Goal: Information Seeking & Learning: Learn about a topic

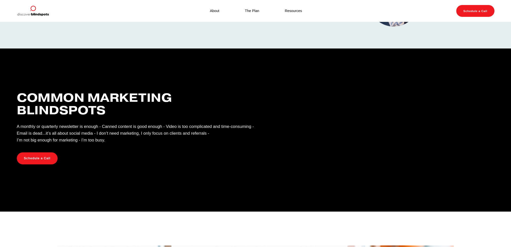
scroll to position [276, 0]
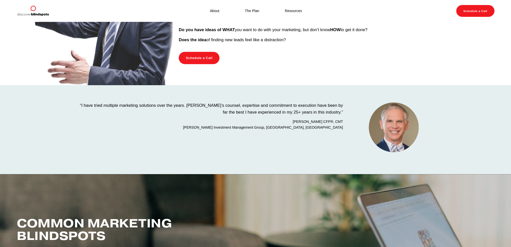
drag, startPoint x: 222, startPoint y: 10, endPoint x: 218, endPoint y: 11, distance: 3.8
click at [221, 10] on nav "About The Plan Resources" at bounding box center [256, 11] width 118 height 7
click at [217, 12] on link "About" at bounding box center [214, 11] width 9 height 7
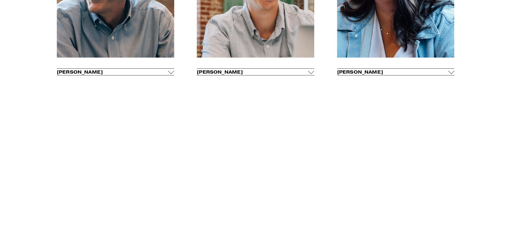
scroll to position [377, 0]
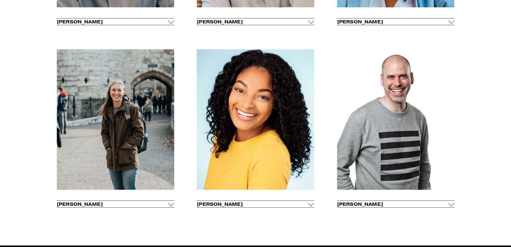
click at [309, 206] on div at bounding box center [311, 204] width 6 height 6
click at [309, 206] on li "[PERSON_NAME] [PERSON_NAME] is the better half of [PERSON_NAME]. They met in co…" at bounding box center [255, 204] width 117 height 7
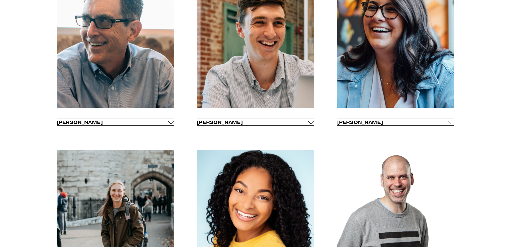
scroll to position [251, 0]
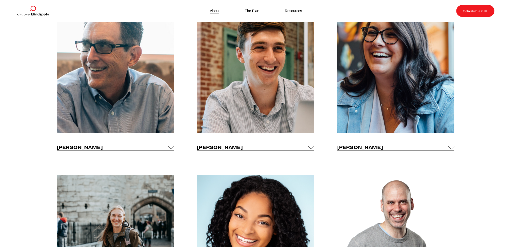
click at [407, 150] on span "Carly Riddle" at bounding box center [392, 147] width 111 height 6
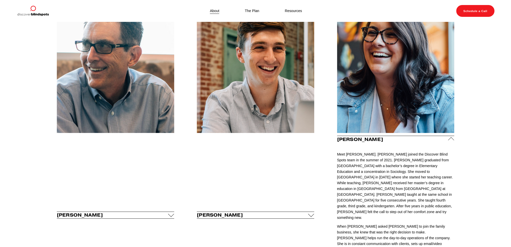
drag, startPoint x: 403, startPoint y: 142, endPoint x: 399, endPoint y: 143, distance: 3.9
click at [400, 144] on li "Carly Riddle Meet Carly Riddle. Carly joined the Discover Blind Spots team in t…" at bounding box center [395, 215] width 117 height 159
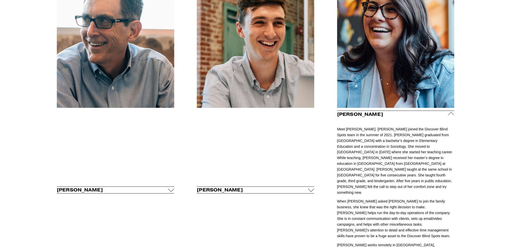
click at [451, 115] on div at bounding box center [451, 115] width 6 height 6
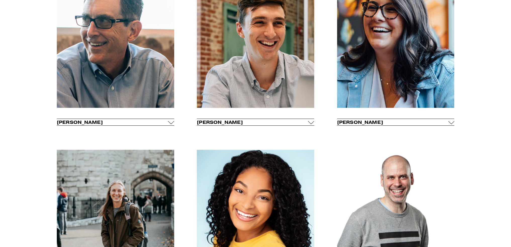
click at [170, 123] on div at bounding box center [171, 121] width 6 height 6
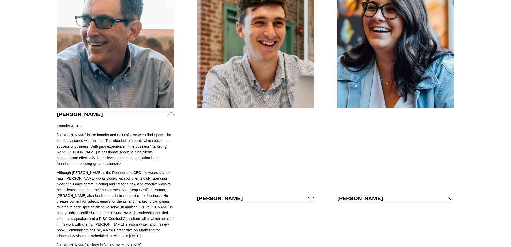
click at [172, 116] on div at bounding box center [171, 115] width 6 height 6
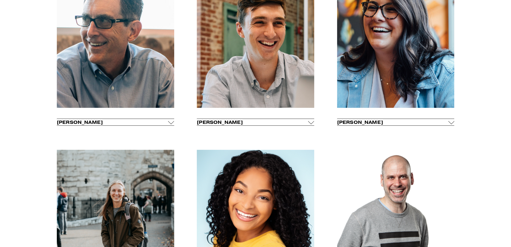
click at [311, 123] on div at bounding box center [311, 121] width 6 height 6
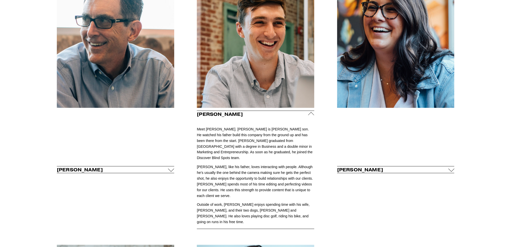
click at [172, 167] on div at bounding box center [171, 170] width 6 height 6
click at [172, 166] on div at bounding box center [171, 169] width 6 height 6
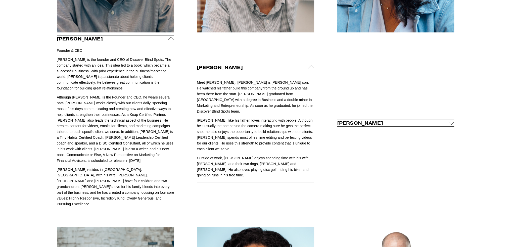
scroll to position [327, 0]
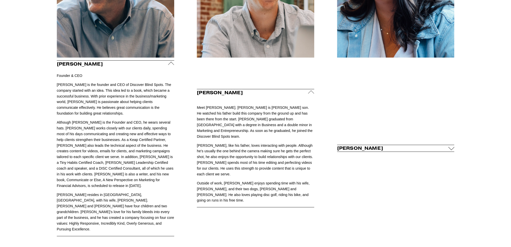
click at [169, 64] on div at bounding box center [171, 64] width 6 height 6
click at [169, 64] on div "Tim Riddle Founder & CEO Tim Riddle is the founder and CEO of Discover Blind Sp…" at bounding box center [115, 148] width 117 height 176
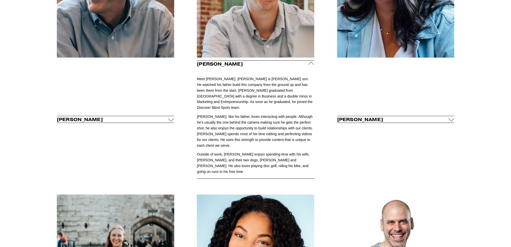
click at [396, 117] on span "Carly Riddle" at bounding box center [392, 120] width 111 height 6
click at [396, 116] on li "Carly Riddle Meet Carly Riddle. Carly joined the Discover Blind Spots team in t…" at bounding box center [395, 119] width 117 height 7
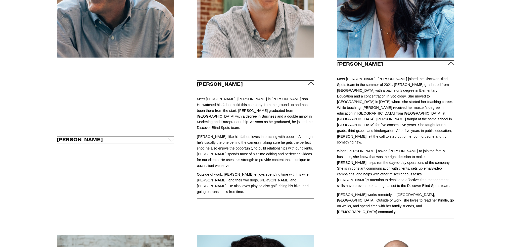
click at [438, 65] on span "[PERSON_NAME]" at bounding box center [392, 64] width 111 height 6
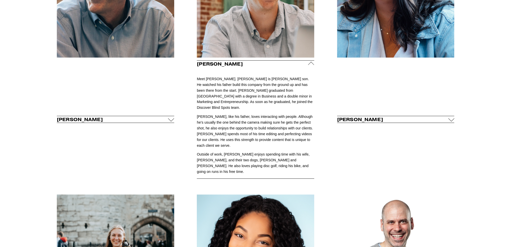
click at [403, 117] on span "[PERSON_NAME]" at bounding box center [392, 120] width 111 height 6
click at [403, 116] on li "Carly Riddle Meet Carly Riddle. Carly joined the Discover Blind Spots team in t…" at bounding box center [395, 119] width 117 height 7
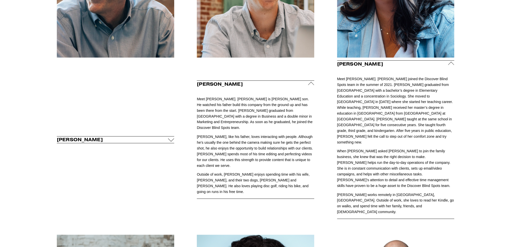
click at [406, 64] on span "[PERSON_NAME]" at bounding box center [392, 64] width 111 height 6
click at [406, 64] on div "Carly Riddle Meet Carly Riddle. Carly joined the Discover Blind Spots team in t…" at bounding box center [395, 139] width 117 height 159
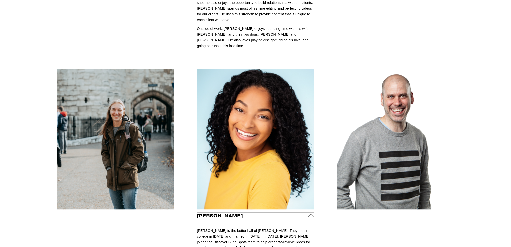
scroll to position [503, 0]
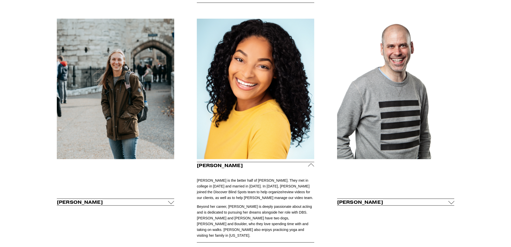
click at [305, 163] on span "[PERSON_NAME]" at bounding box center [252, 166] width 111 height 6
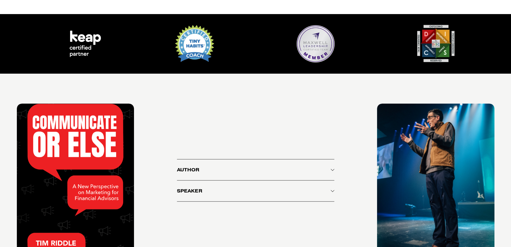
scroll to position [754, 0]
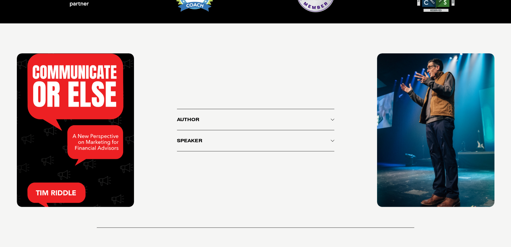
click at [232, 113] on button "Author" at bounding box center [255, 119] width 157 height 21
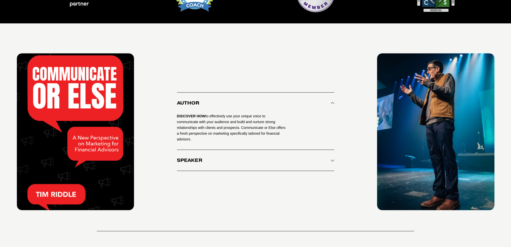
click at [272, 98] on button "Author" at bounding box center [255, 102] width 157 height 21
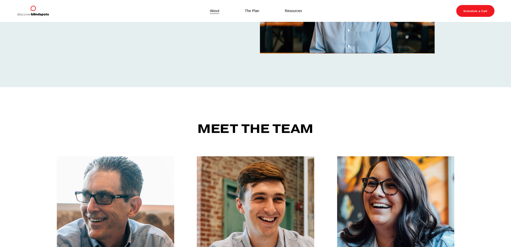
scroll to position [0, 0]
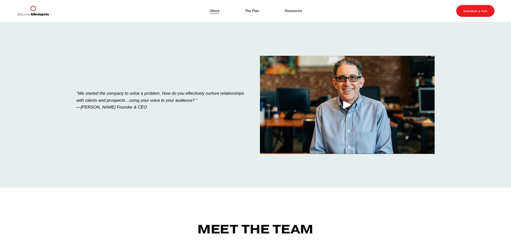
click at [294, 10] on link "Resources" at bounding box center [293, 11] width 17 height 7
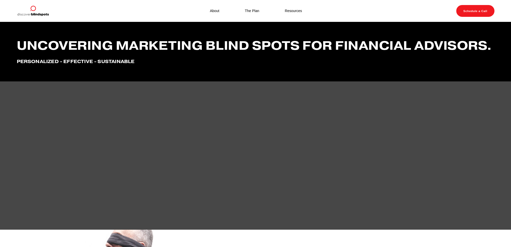
click at [214, 10] on link "About" at bounding box center [214, 11] width 9 height 7
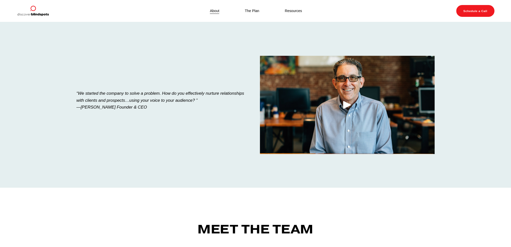
click at [252, 10] on link "The Plan" at bounding box center [252, 11] width 14 height 7
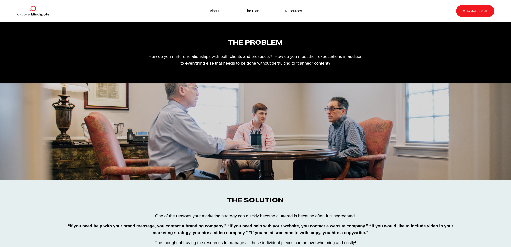
click at [296, 12] on link "Resources" at bounding box center [293, 11] width 17 height 7
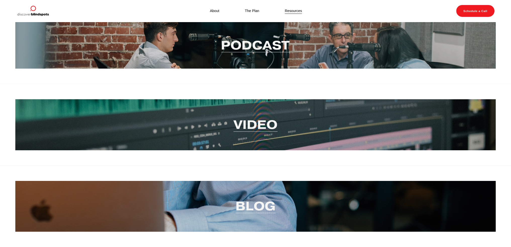
click at [215, 12] on link "About" at bounding box center [214, 11] width 9 height 7
